Goal: Information Seeking & Learning: Find specific fact

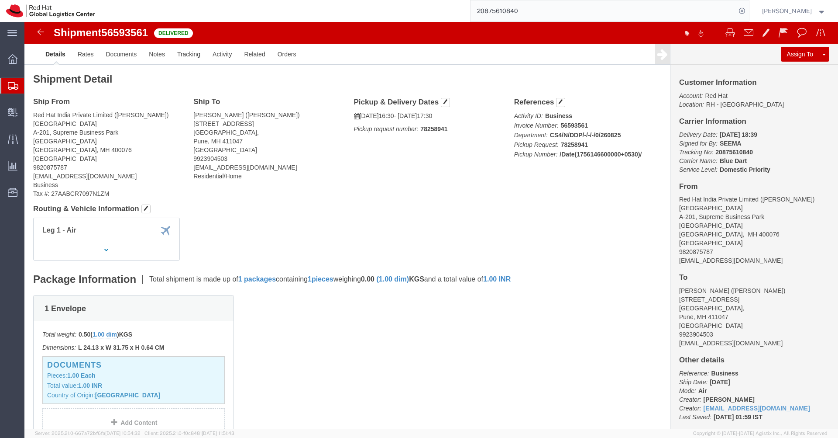
scroll to position [198, 0]
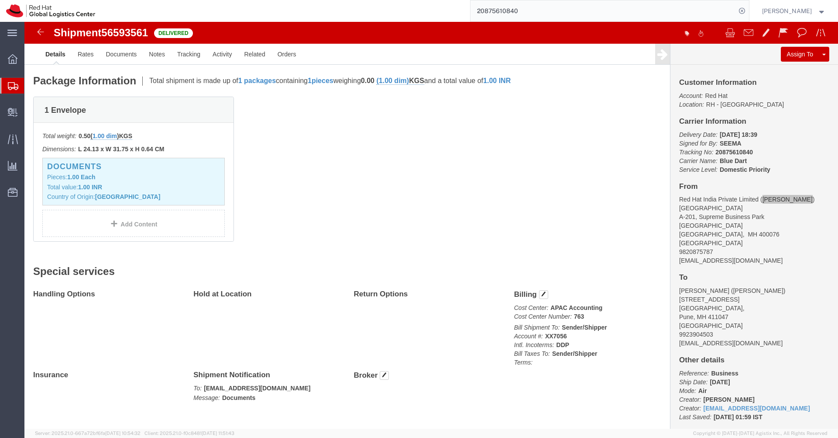
click at [582, 8] on input "20875610840" at bounding box center [603, 10] width 265 height 21
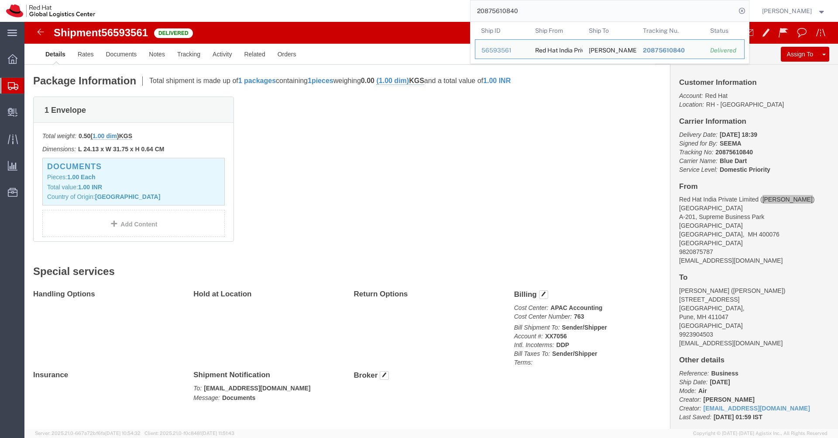
click at [582, 8] on input "20875610840" at bounding box center [603, 10] width 265 height 21
paste input "92698083"
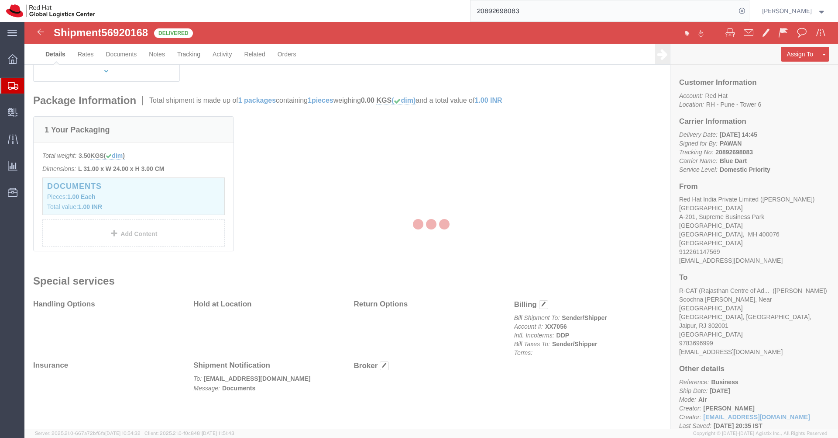
scroll to position [198, 0]
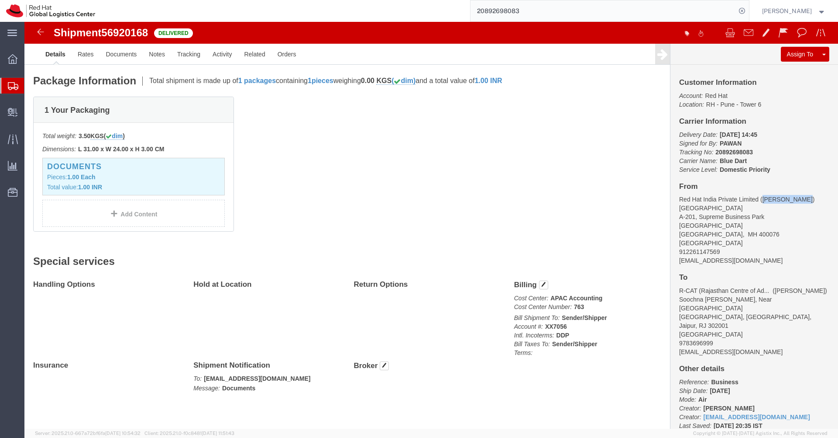
drag, startPoint x: 769, startPoint y: 179, endPoint x: 734, endPoint y: 176, distance: 35.5
click address "Red Hat India Private Limited ([PERSON_NAME]) [STREET_ADDRESS] 912261147569 [EM…"
copy address "[PERSON_NAME]"
drag, startPoint x: 558, startPoint y: 284, endPoint x: 546, endPoint y: 285, distance: 12.2
click p "Cost Center: APAC Accounting Cost Center Number: 763"
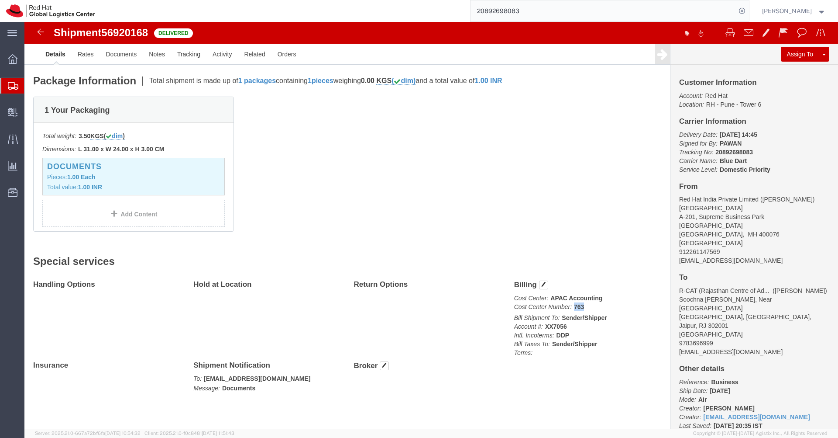
copy b "763"
click at [535, 12] on input "20892698083" at bounding box center [603, 10] width 265 height 21
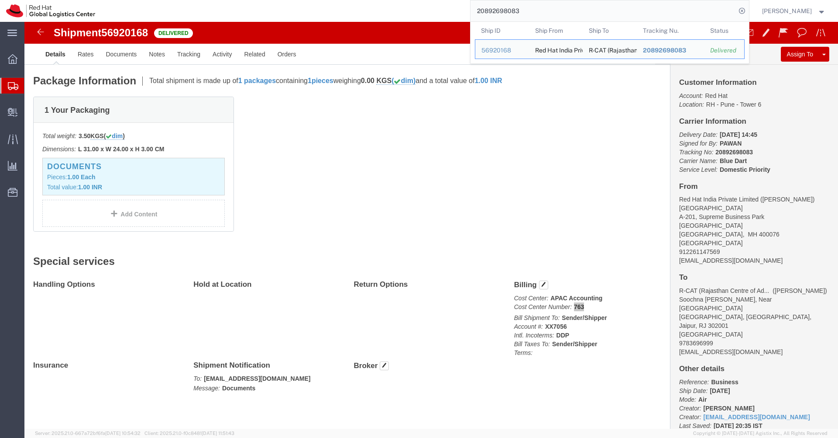
click at [535, 12] on input "20892698083" at bounding box center [603, 10] width 265 height 21
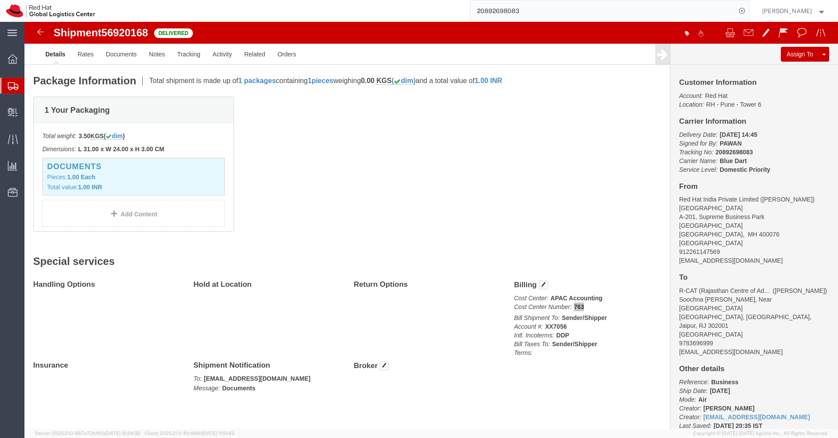
click at [531, 7] on input "20892698083" at bounding box center [603, 10] width 265 height 21
click at [542, 8] on input "20892698083" at bounding box center [603, 10] width 265 height 21
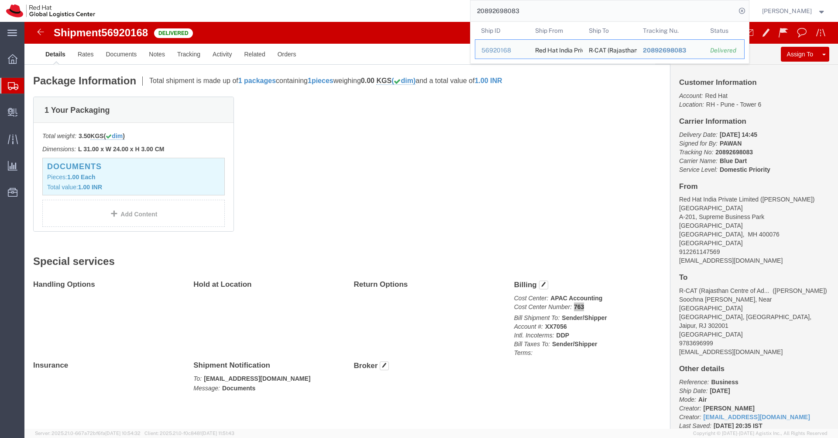
click at [542, 8] on input "20892698083" at bounding box center [603, 10] width 265 height 21
paste input "1731232"
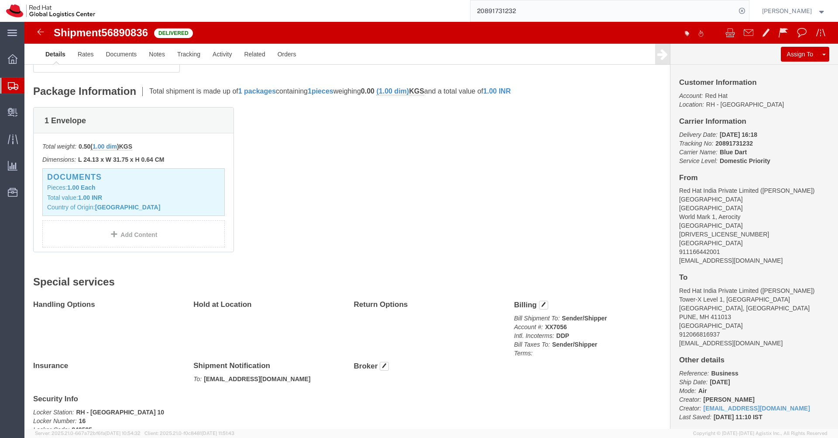
scroll to position [198, 0]
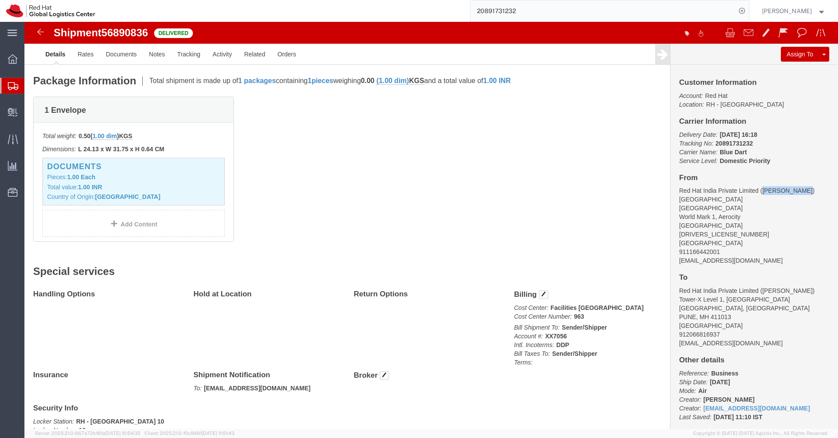
drag, startPoint x: 777, startPoint y: 169, endPoint x: 734, endPoint y: 169, distance: 43.2
click address "Red Hat India Private Limited ([PERSON_NAME]) [STREET_ADDRESS][DRIVERS_LICENSE_…"
copy address "[PERSON_NAME]"
drag, startPoint x: 556, startPoint y: 294, endPoint x: 547, endPoint y: 294, distance: 9.6
click p "Cost Center: Facilities [GEOGRAPHIC_DATA] Cost Center Number: 963"
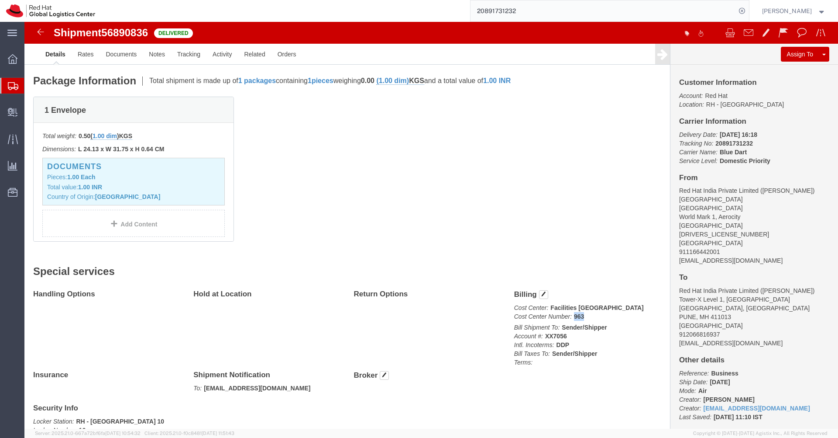
copy b "963"
click at [552, 12] on input "20891731232" at bounding box center [603, 10] width 265 height 21
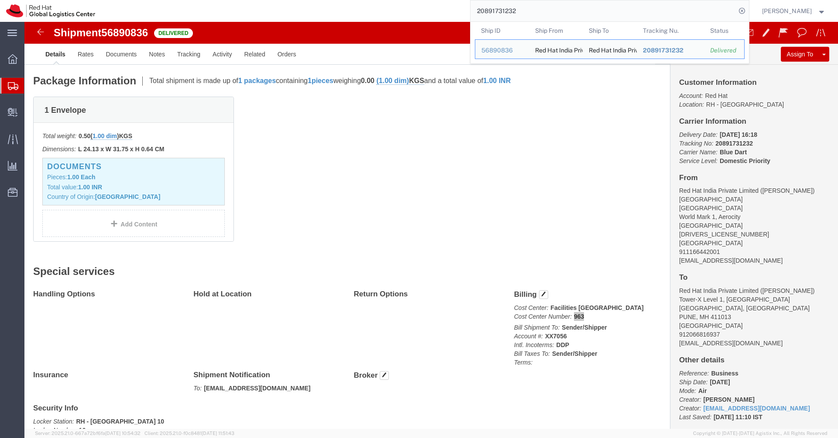
click at [552, 12] on input "20891731232" at bounding box center [603, 10] width 265 height 21
paste input "81350475"
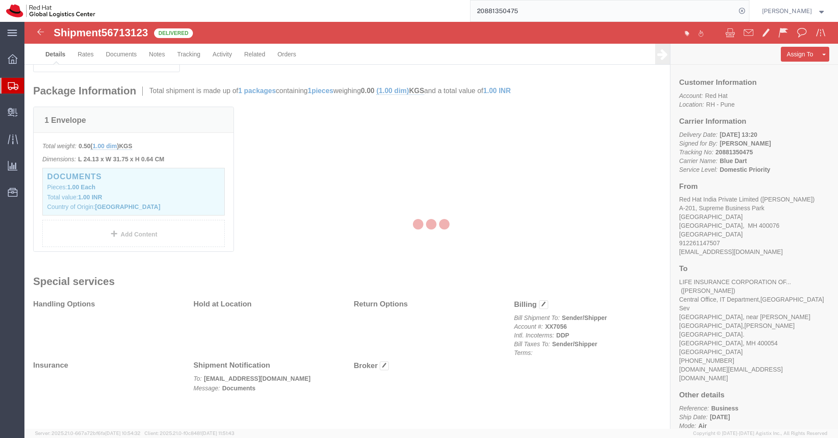
scroll to position [198, 0]
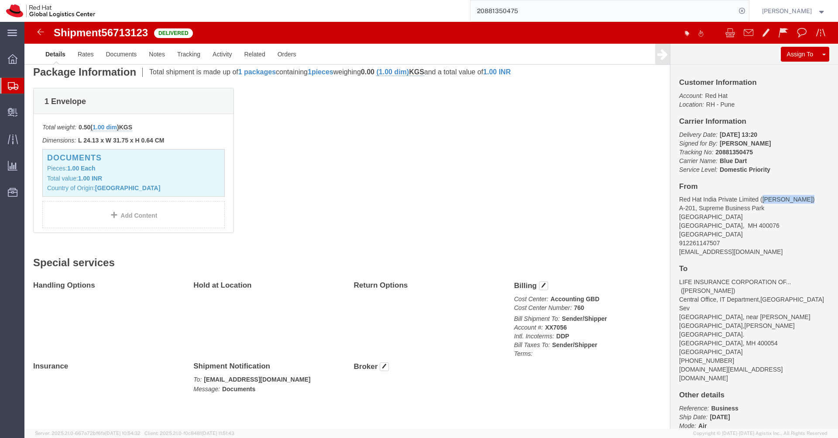
drag, startPoint x: 779, startPoint y: 177, endPoint x: 734, endPoint y: 176, distance: 45.0
click address "Red Hat India Private Limited ([PERSON_NAME]) [STREET_ADDRESS] 912261147507 [EM…"
copy address "[PERSON_NAME]"
drag, startPoint x: 557, startPoint y: 286, endPoint x: 546, endPoint y: 287, distance: 11.0
click p "Cost Center: Accounting GBD Cost Center Number: 760"
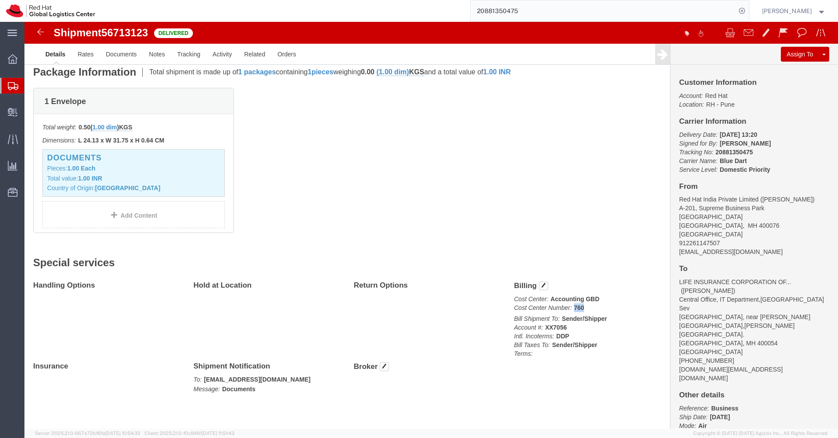
copy b "760"
click at [550, 16] on input "20881350475" at bounding box center [603, 10] width 265 height 21
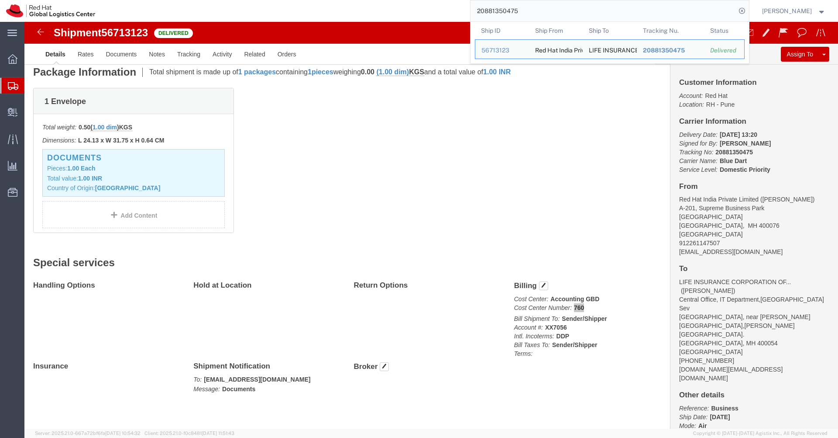
click at [550, 16] on input "20881350475" at bounding box center [603, 10] width 265 height 21
paste input "9677421"
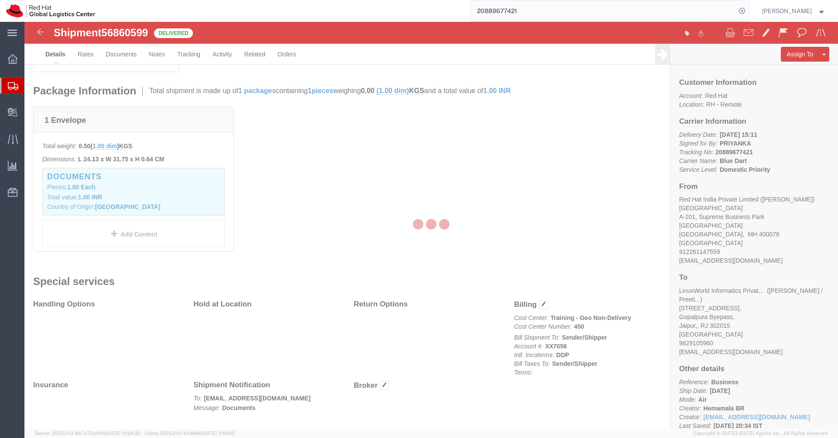
scroll to position [198, 0]
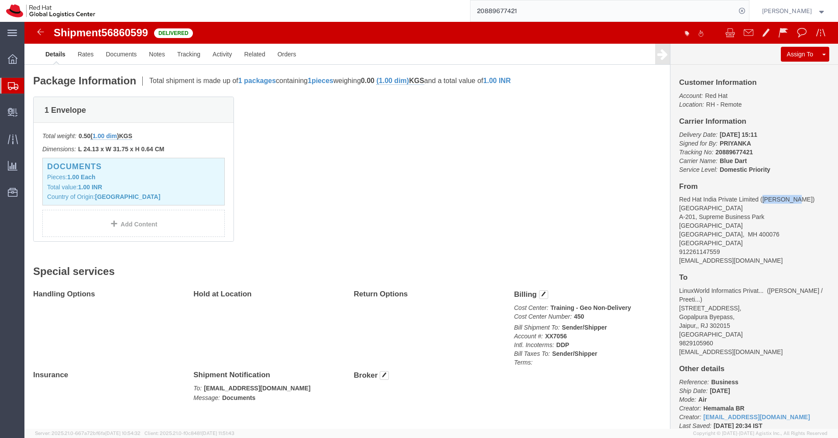
drag, startPoint x: 765, startPoint y: 179, endPoint x: 734, endPoint y: 178, distance: 30.1
click address "Red Hat India Private Limited ([PERSON_NAME]) [STREET_ADDRESS] 912261147559 [EM…"
copy address "[PERSON_NAME]"
drag, startPoint x: 558, startPoint y: 295, endPoint x: 545, endPoint y: 295, distance: 12.2
click p "Cost Center: Training - Geo Non-Delivery Cost Center Number: 450"
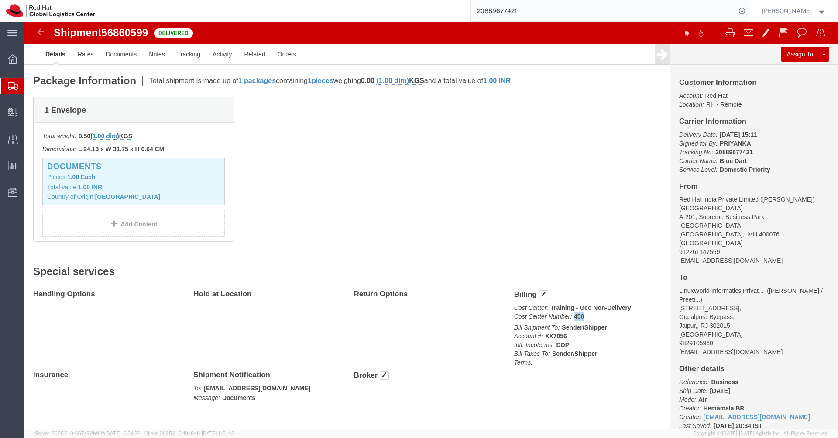
copy b "450"
click at [543, 15] on input "20889677421" at bounding box center [603, 10] width 265 height 21
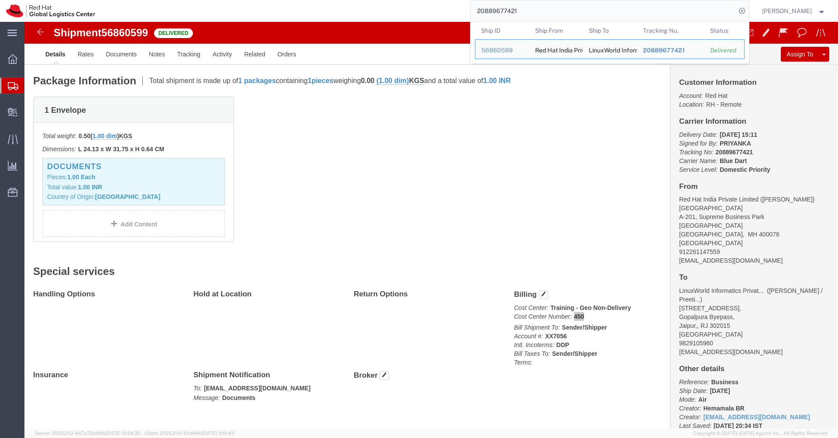
click at [543, 15] on input "20889677421" at bounding box center [603, 10] width 265 height 21
paste input "79880630"
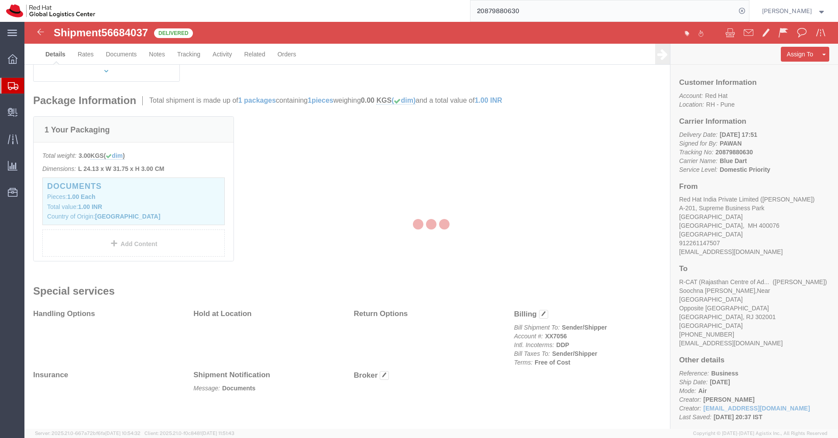
scroll to position [189, 0]
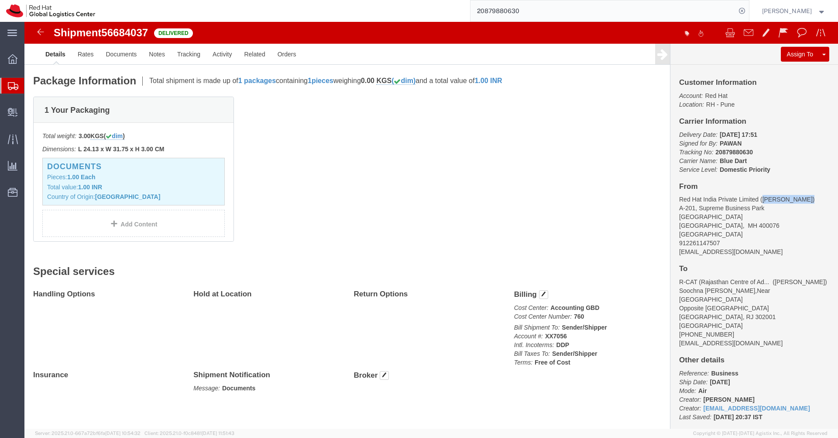
drag, startPoint x: 779, startPoint y: 178, endPoint x: 734, endPoint y: 176, distance: 45.4
click address "Red Hat India Private Limited ([PERSON_NAME]) [STREET_ADDRESS] 912261147507 [EM…"
copy address "[PERSON_NAME]"
drag, startPoint x: 559, startPoint y: 296, endPoint x: 547, endPoint y: 296, distance: 12.2
click p "Cost Center: Accounting GBD Cost Center Number: 760"
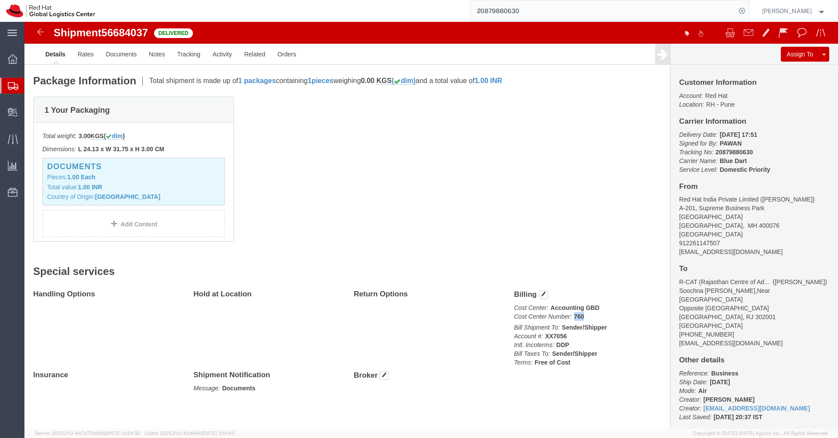
copy b "760"
click at [595, 15] on input "20879880630" at bounding box center [603, 10] width 265 height 21
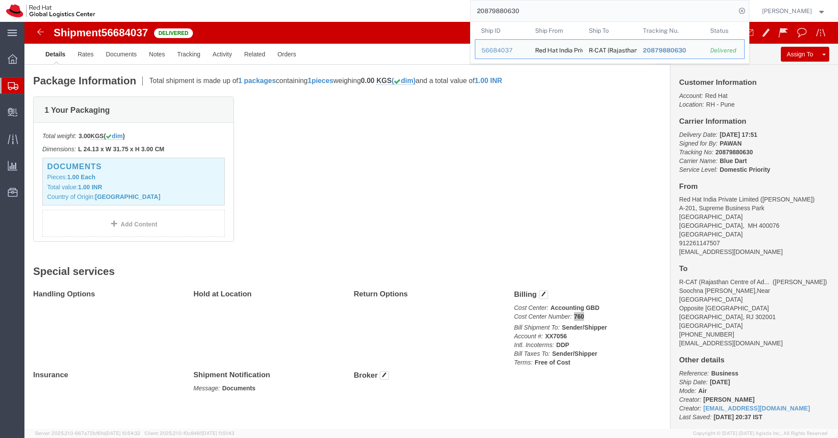
click at [595, 15] on input "20879880630" at bounding box center [603, 10] width 265 height 21
paste input "80168761"
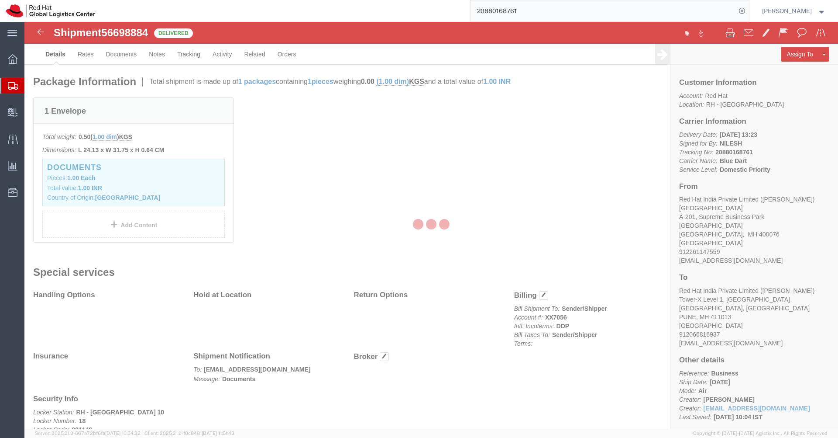
scroll to position [198, 0]
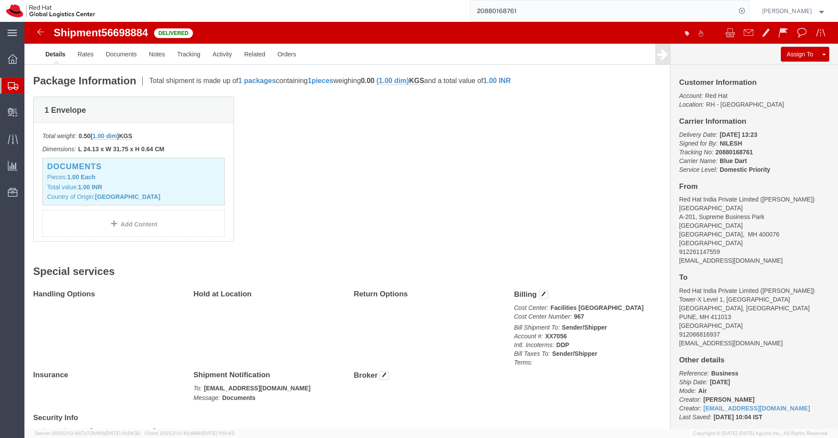
drag, startPoint x: 775, startPoint y: 178, endPoint x: 743, endPoint y: 177, distance: 32.8
click address "Red Hat India Private Limited ([PERSON_NAME]) [GEOGRAPHIC_DATA] A-201, [GEOGRAP…"
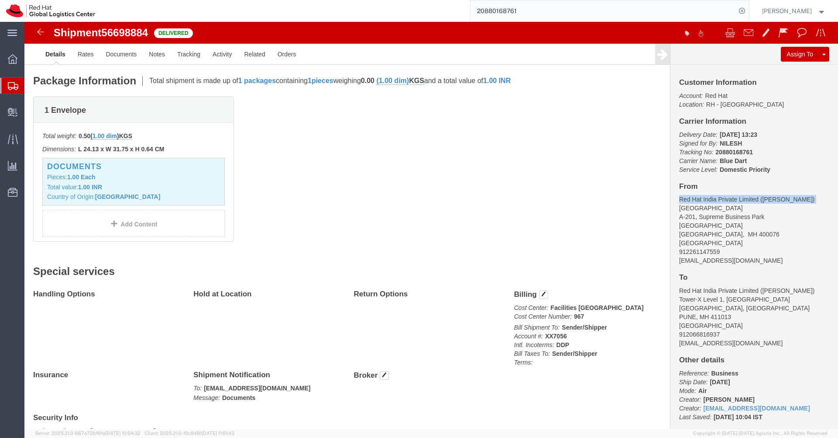
click address "Red Hat India Private Limited ([PERSON_NAME]) [GEOGRAPHIC_DATA] A-201, [GEOGRAP…"
drag, startPoint x: 734, startPoint y: 177, endPoint x: 774, endPoint y: 173, distance: 39.9
click address "Red Hat India Private Limited ([PERSON_NAME]) [GEOGRAPHIC_DATA] A-201, [GEOGRAP…"
drag, startPoint x: 557, startPoint y: 294, endPoint x: 547, endPoint y: 294, distance: 10.5
click p "Cost Center: Facilities [GEOGRAPHIC_DATA] Cost Center Number: 967"
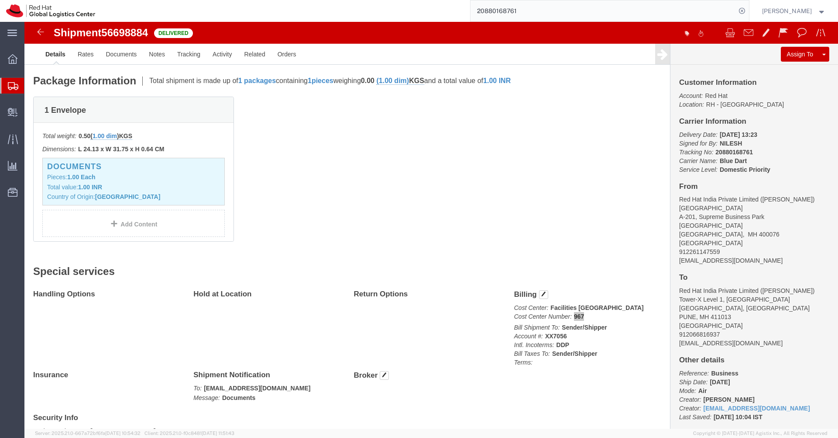
click at [534, 11] on input "20880168761" at bounding box center [603, 10] width 265 height 21
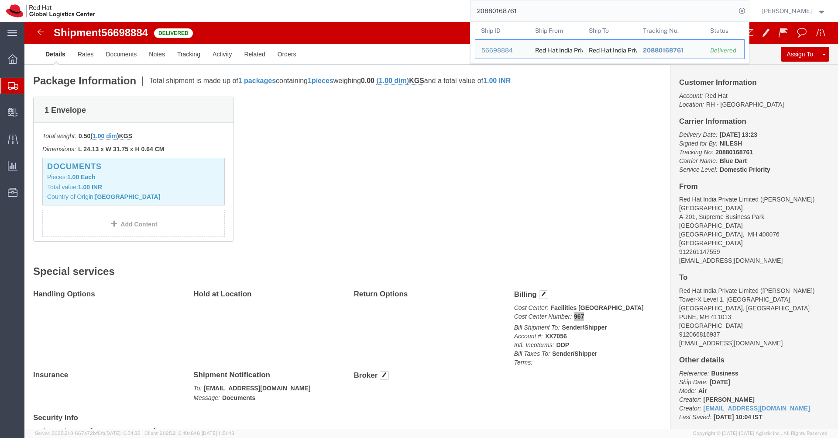
click at [534, 11] on input "20880168761" at bounding box center [603, 10] width 265 height 21
paste input "8145180"
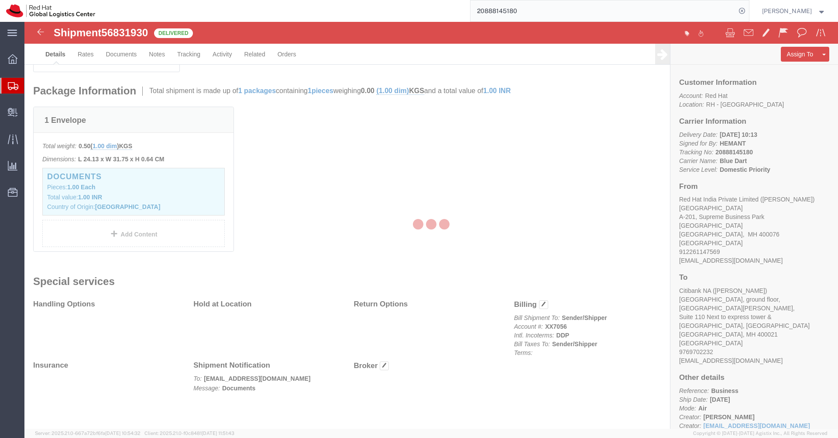
scroll to position [198, 0]
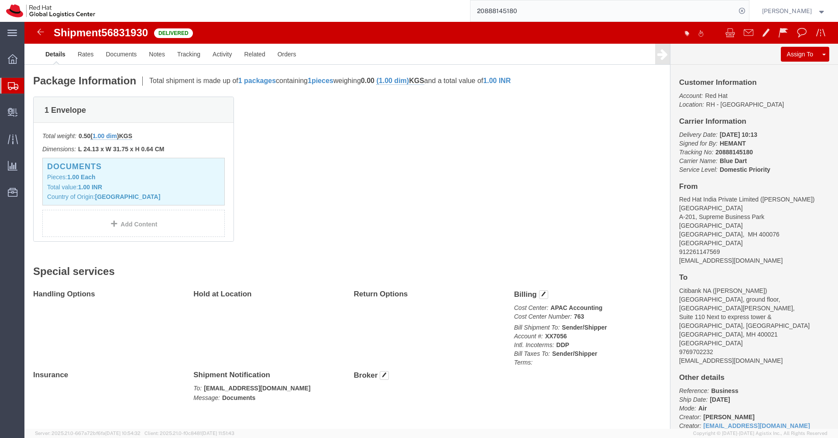
click address "Red Hat India Private Limited ([PERSON_NAME]) [STREET_ADDRESS] 912261147569 [EM…"
drag, startPoint x: 770, startPoint y: 178, endPoint x: 734, endPoint y: 179, distance: 36.3
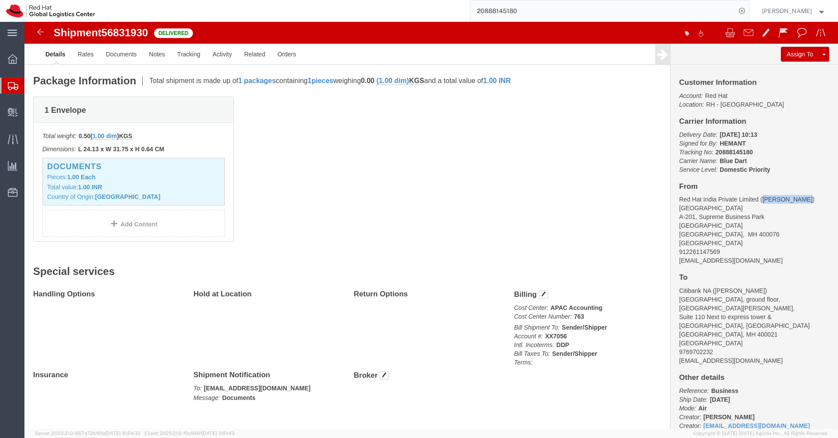
click address "Red Hat India Private Limited ([PERSON_NAME]) [STREET_ADDRESS] 912261147569 [EM…"
drag, startPoint x: 557, startPoint y: 298, endPoint x: 547, endPoint y: 298, distance: 10.0
click p "Cost Center: APAC Accounting Cost Center Number: 763"
click at [547, 15] on input "20888145180" at bounding box center [603, 10] width 265 height 21
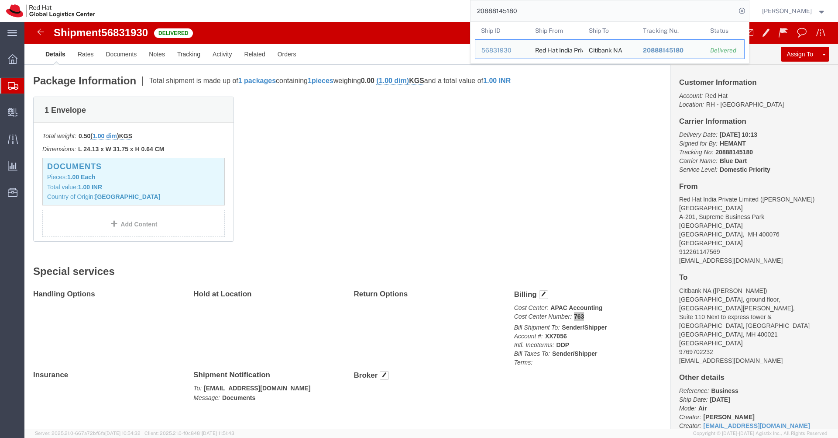
click at [547, 15] on input "20888145180" at bounding box center [603, 10] width 265 height 21
paste input "2764512"
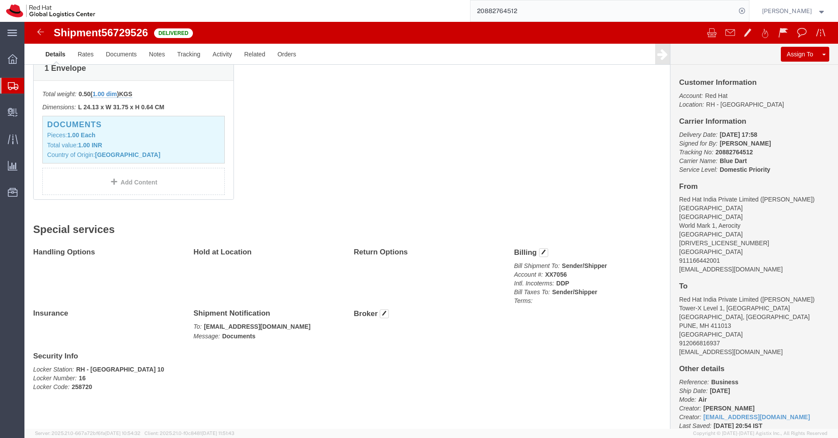
scroll to position [198, 0]
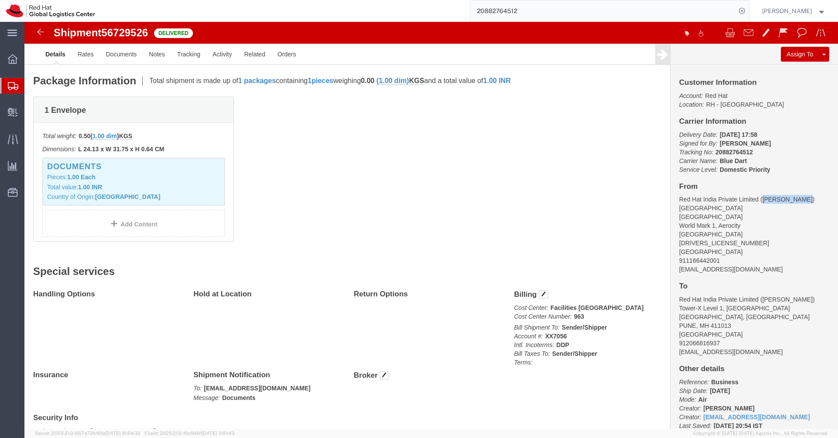
drag, startPoint x: 776, startPoint y: 176, endPoint x: 734, endPoint y: 176, distance: 41.9
click address "Red Hat India Private Limited ([PERSON_NAME]) [STREET_ADDRESS][DRIVERS_LICENSE_…"
drag, startPoint x: 557, startPoint y: 296, endPoint x: 546, endPoint y: 296, distance: 11.4
click p "Cost Center: Facilities [GEOGRAPHIC_DATA] Cost Center Number: 963"
click at [534, 12] on input "20882764512" at bounding box center [603, 10] width 265 height 21
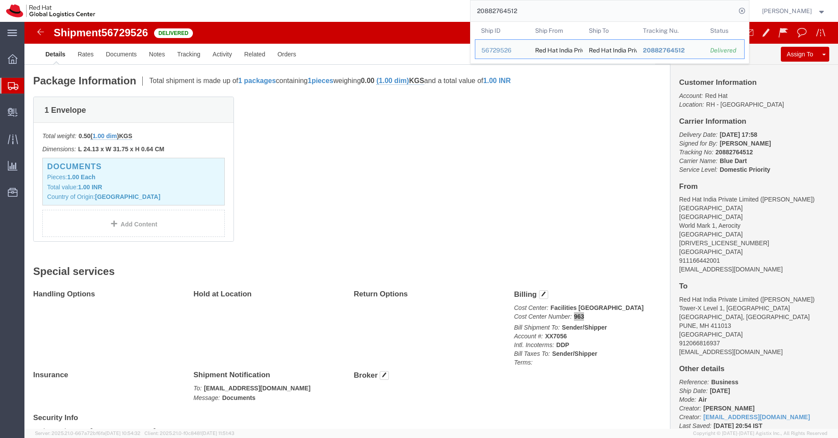
click at [534, 12] on input "20882764512" at bounding box center [603, 10] width 265 height 21
paste input "92789934"
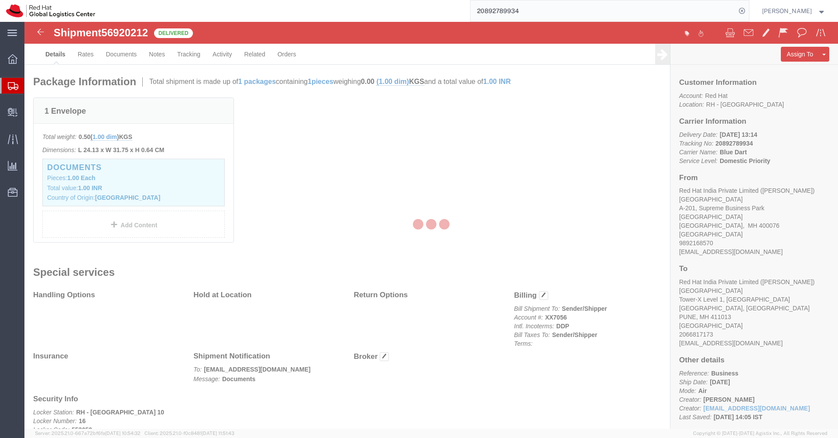
scroll to position [198, 0]
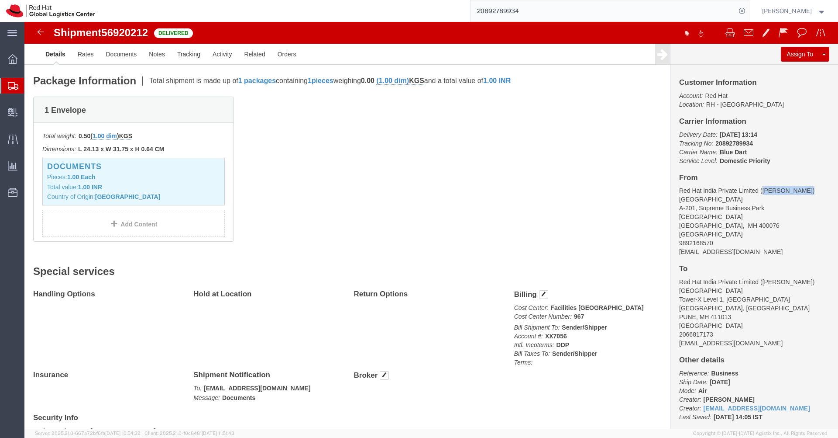
drag, startPoint x: 775, startPoint y: 170, endPoint x: 734, endPoint y: 170, distance: 40.6
click address "Red Hat India Private Limited ([PERSON_NAME]) [STREET_ADDRESS] 9892168570 [EMAI…"
drag, startPoint x: 557, startPoint y: 295, endPoint x: 547, endPoint y: 296, distance: 10.1
click p "Cost Center: Facilities [GEOGRAPHIC_DATA] Cost Center Number: 967"
click at [536, 10] on input "20892789934" at bounding box center [603, 10] width 265 height 21
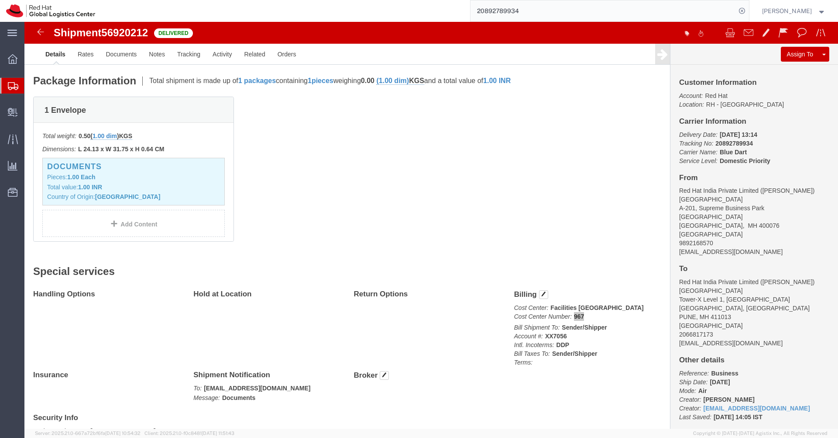
click at [536, 10] on input "20892789934" at bounding box center [603, 10] width 265 height 21
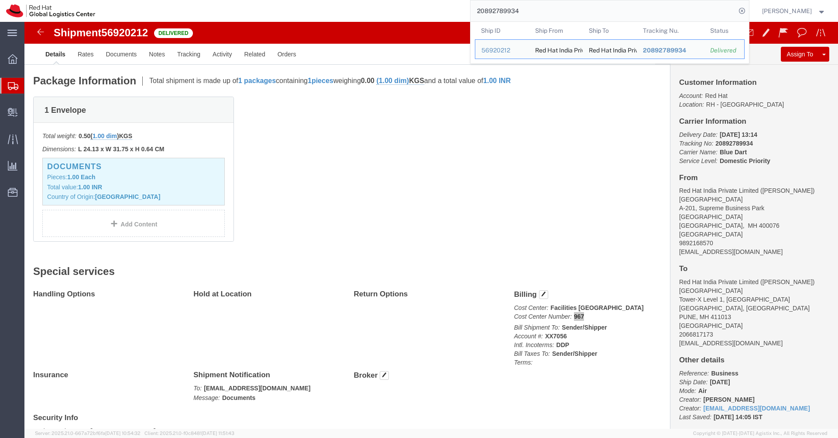
click at [536, 10] on input "20892789934" at bounding box center [603, 10] width 265 height 21
paste input "5738721"
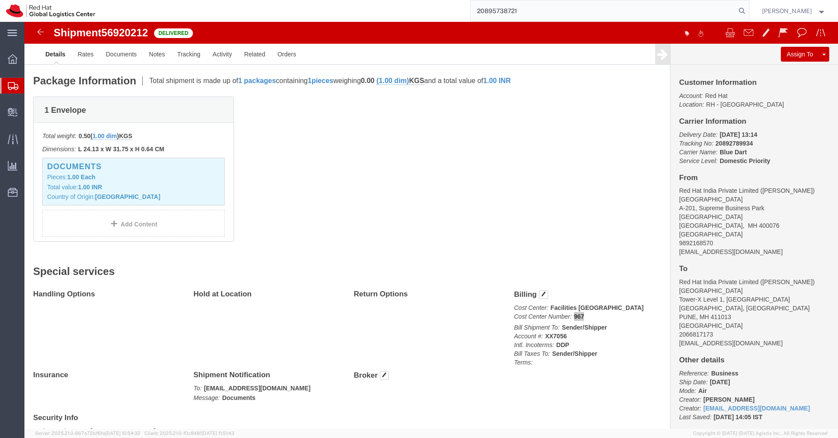
type input "20895738721"
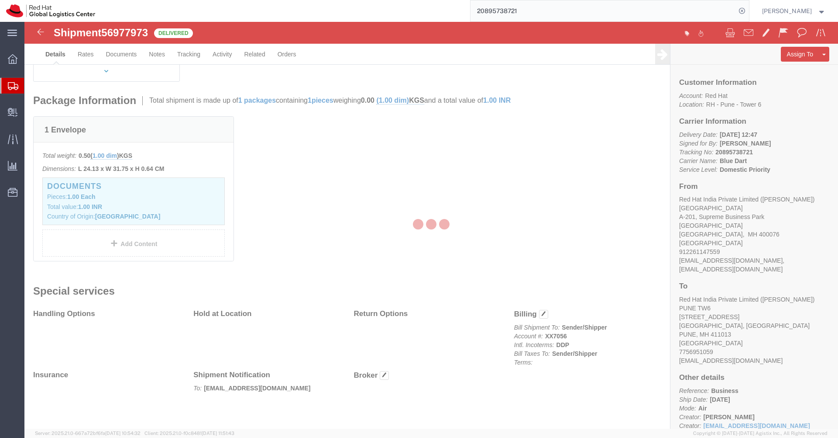
scroll to position [198, 0]
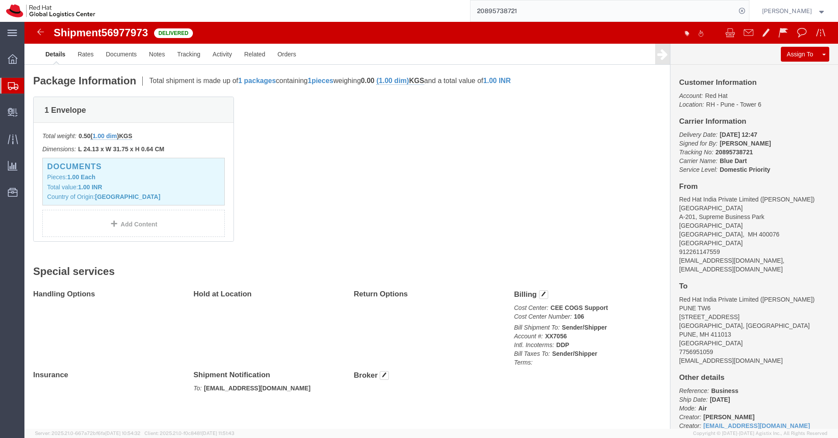
drag, startPoint x: 789, startPoint y: 179, endPoint x: 734, endPoint y: 178, distance: 54.1
click address "Red Hat India Private Limited ([PERSON_NAME]) [GEOGRAPHIC_DATA] A-201, [GEOGRAP…"
drag, startPoint x: 558, startPoint y: 297, endPoint x: 547, endPoint y: 296, distance: 11.8
click p "Cost Center: CEE COGS Support Cost Center Number: 106"
